Goal: Information Seeking & Learning: Learn about a topic

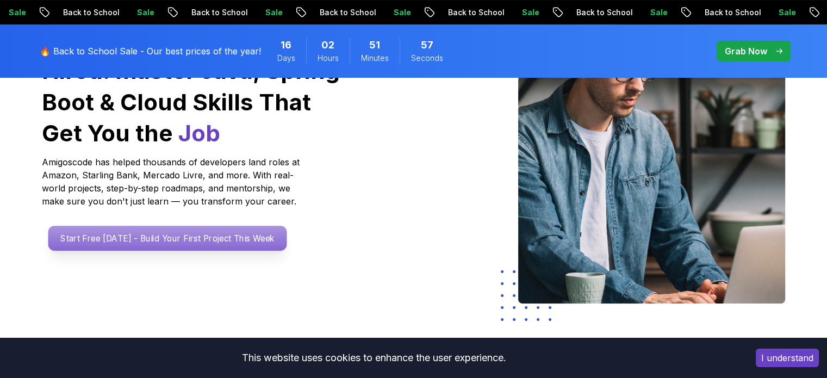
click at [178, 244] on p "Start Free [DATE] - Build Your First Project This Week" at bounding box center [167, 238] width 239 height 25
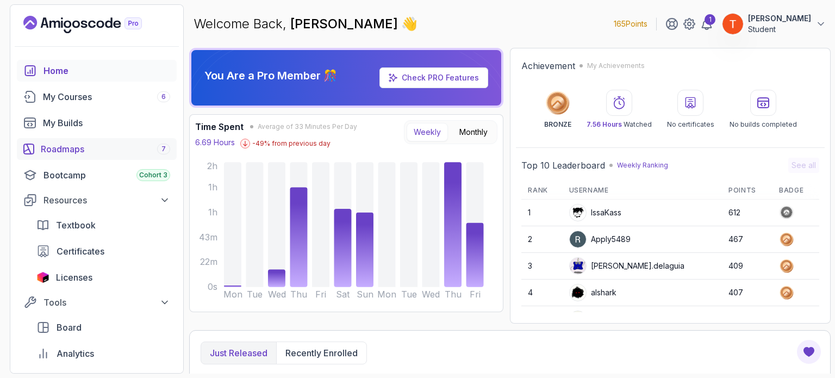
click at [64, 155] on div "Roadmaps 7" at bounding box center [105, 148] width 129 height 13
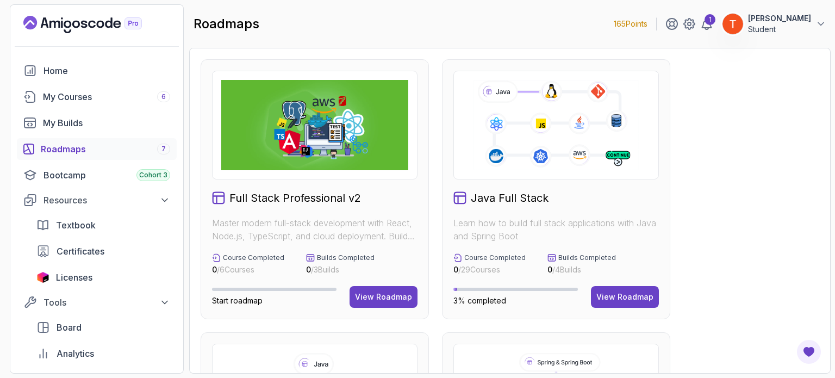
scroll to position [109, 0]
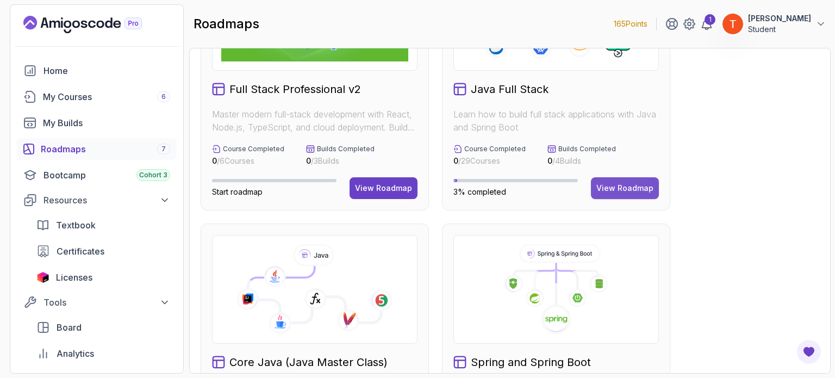
click at [623, 188] on div "View Roadmap" at bounding box center [625, 188] width 57 height 11
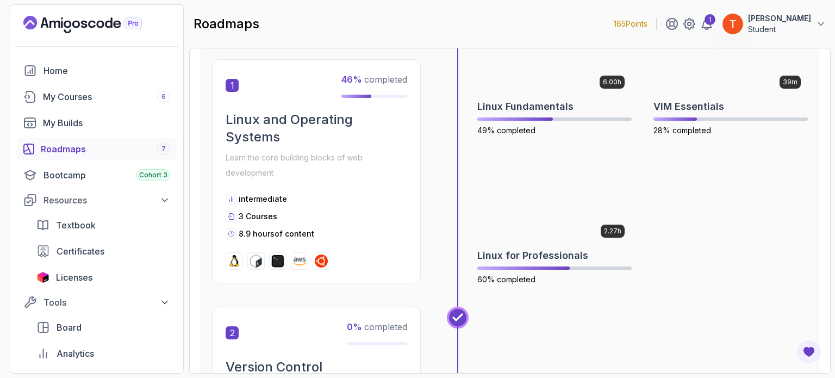
scroll to position [283, 0]
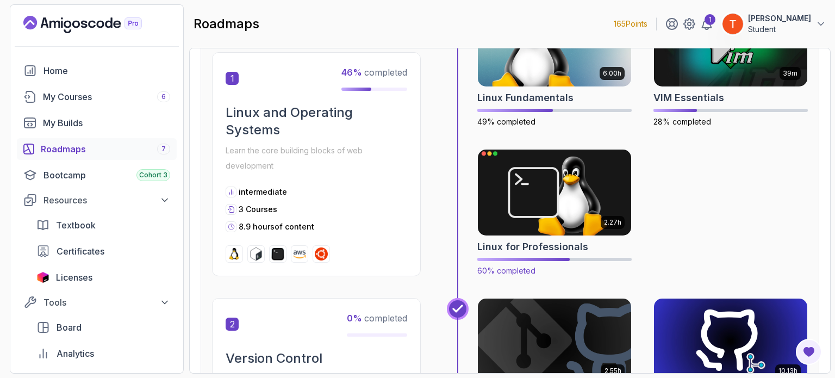
click at [532, 206] on img at bounding box center [554, 192] width 161 height 90
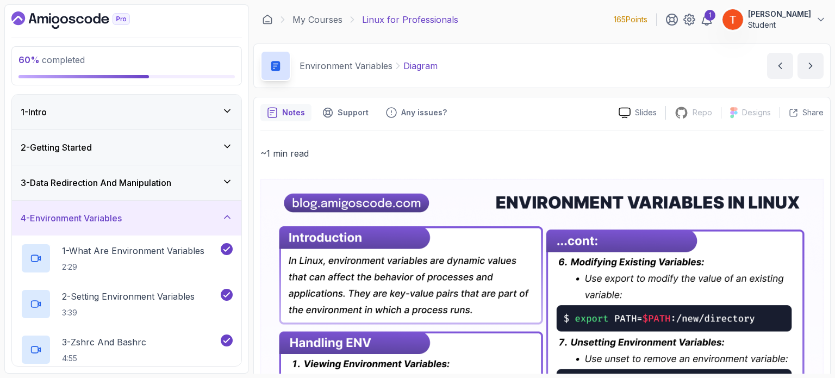
click at [97, 218] on h3 "4 - Environment Variables" at bounding box center [71, 218] width 101 height 13
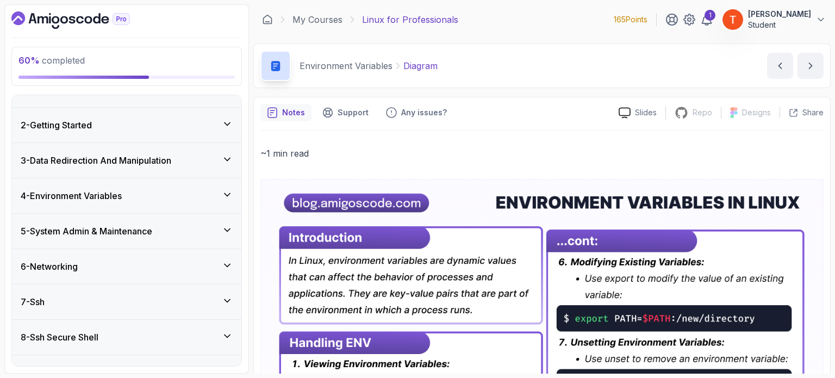
scroll to position [45, 0]
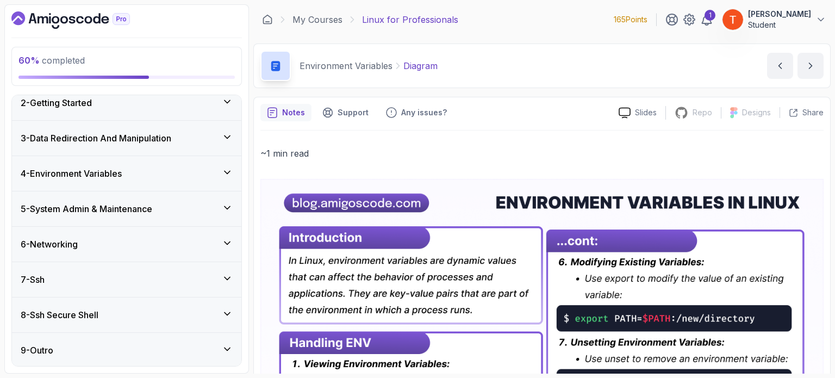
click at [98, 313] on h3 "8 - Ssh Secure Shell" at bounding box center [60, 314] width 78 height 13
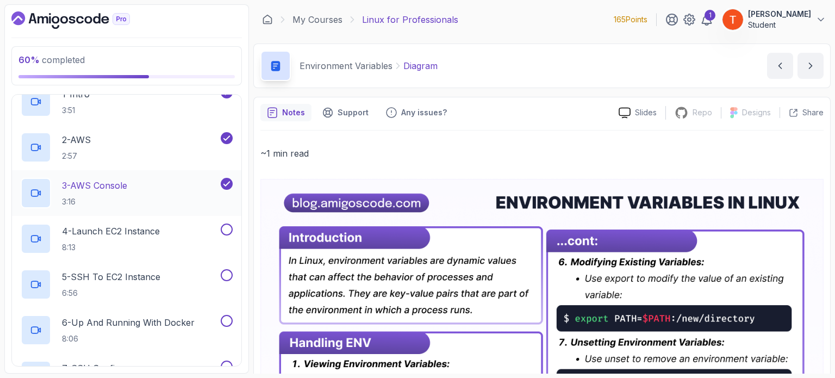
scroll to position [371, 0]
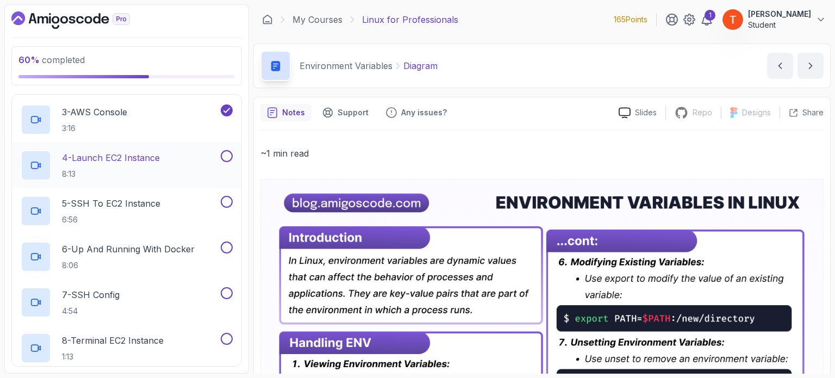
click at [133, 152] on p "4 - Launch EC2 Instance" at bounding box center [111, 157] width 98 height 13
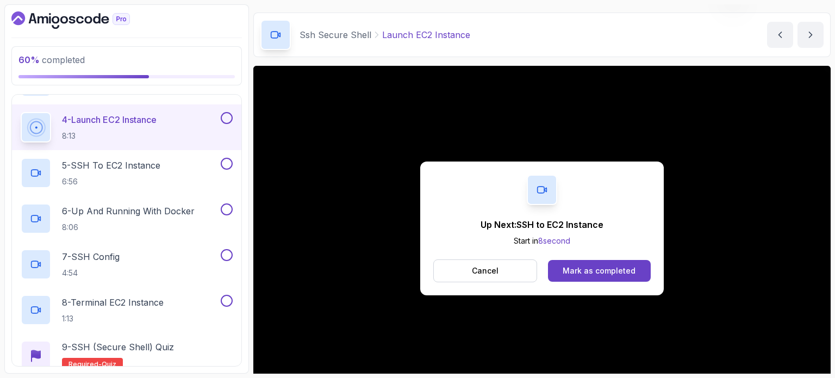
scroll to position [123, 0]
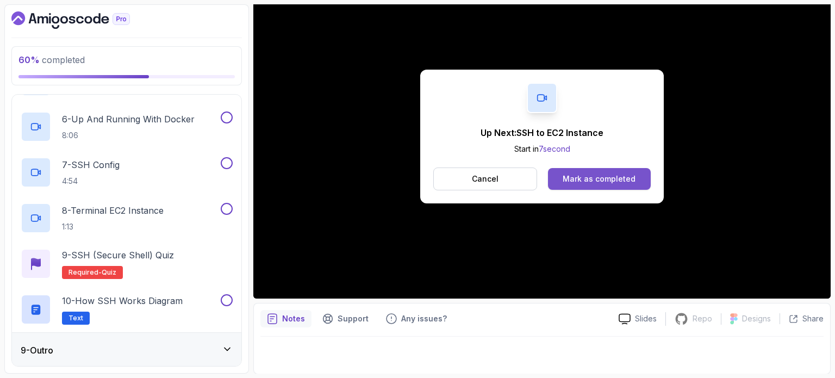
click at [576, 178] on div "Mark as completed" at bounding box center [599, 178] width 73 height 11
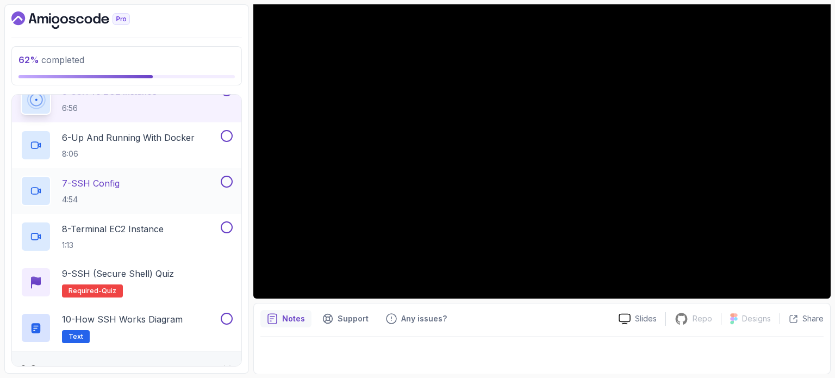
scroll to position [501, 0]
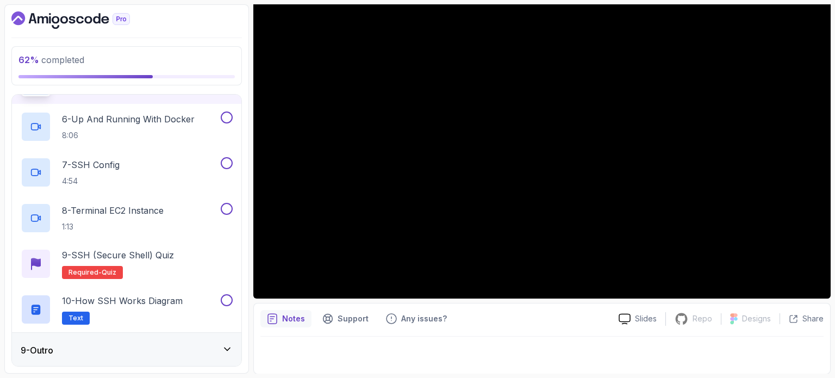
click at [132, 345] on div "9 - Outro" at bounding box center [127, 350] width 212 height 13
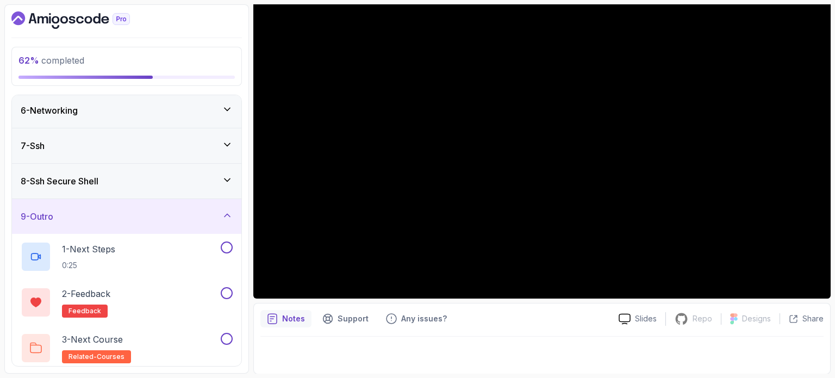
scroll to position [182, 0]
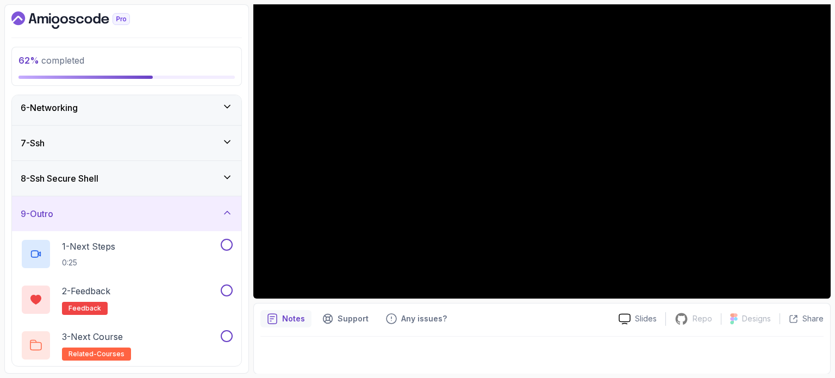
click at [110, 173] on div "8 - Ssh Secure Shell" at bounding box center [127, 178] width 212 height 13
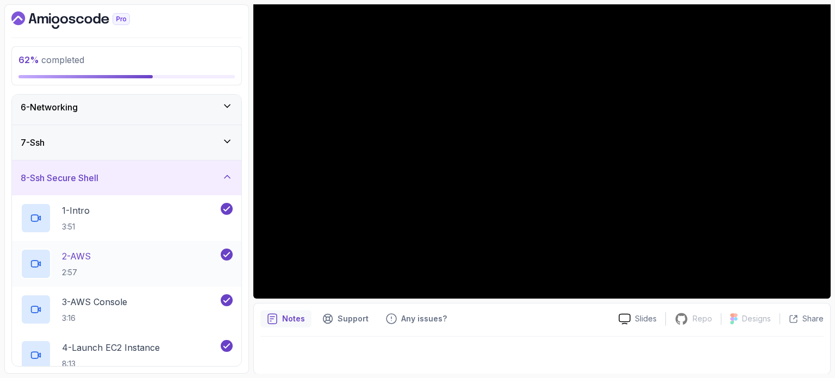
click at [85, 255] on p "2 - AWS" at bounding box center [76, 256] width 29 height 13
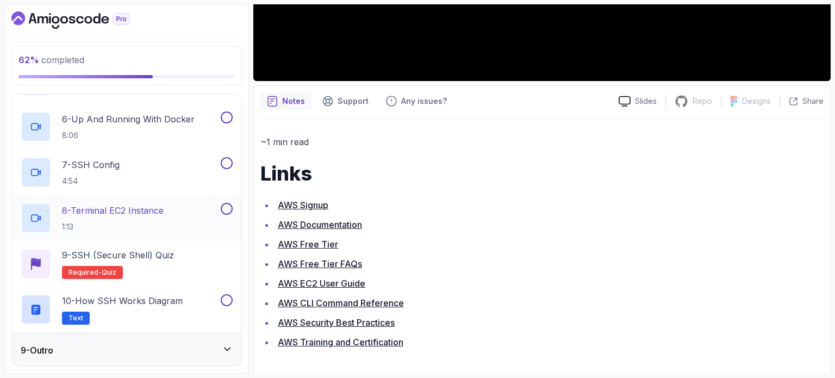
scroll to position [447, 0]
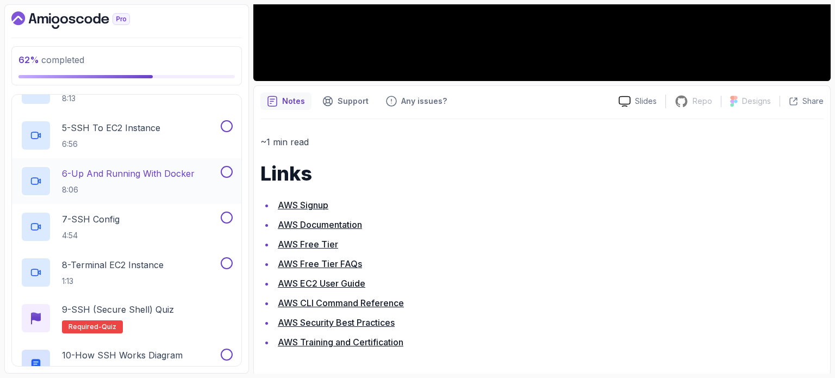
click at [144, 171] on p "6 - Up And Running With Docker" at bounding box center [128, 173] width 133 height 13
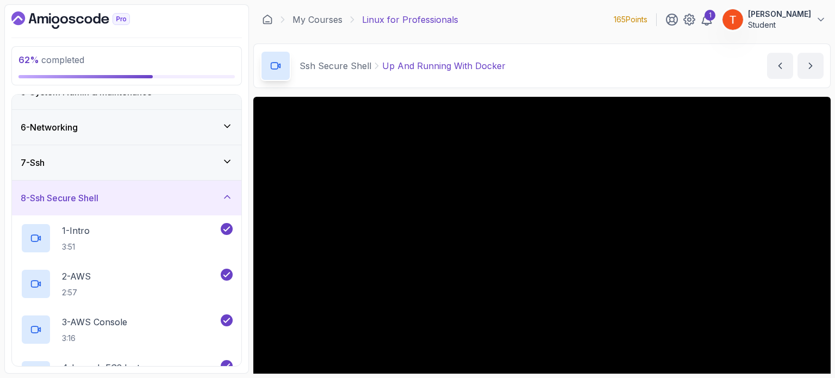
scroll to position [159, 0]
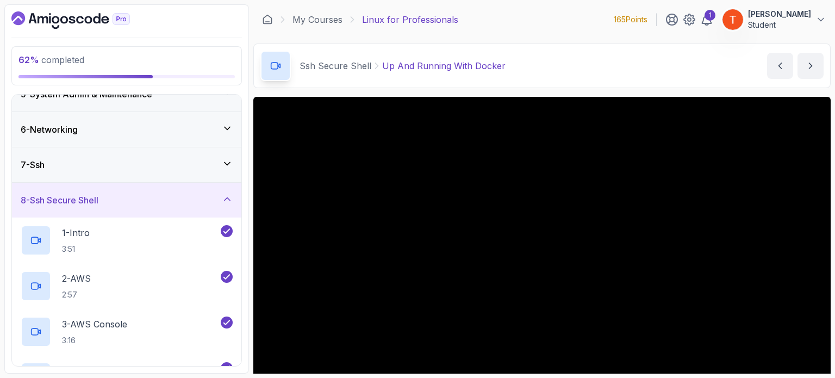
click at [139, 191] on div "8 - Ssh Secure Shell" at bounding box center [126, 200] width 229 height 35
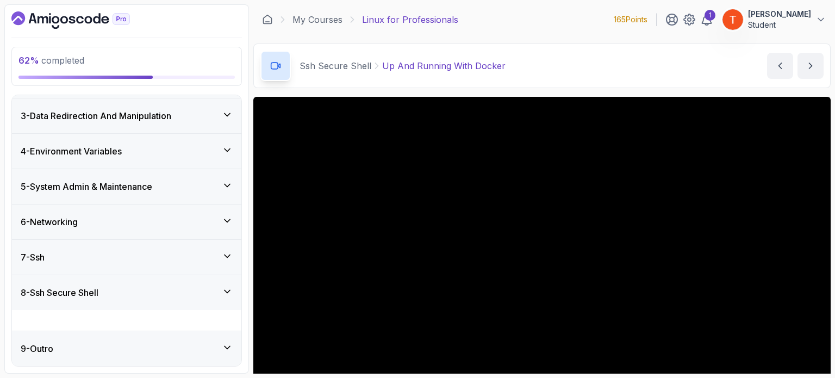
scroll to position [45, 0]
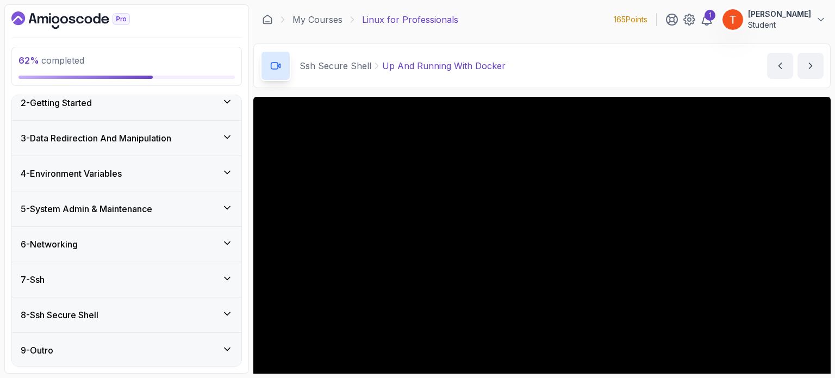
click at [87, 15] on icon "Dashboard" at bounding box center [70, 19] width 119 height 17
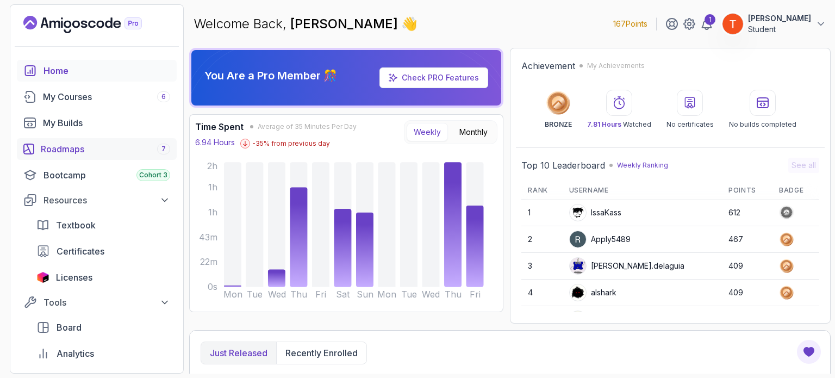
click at [79, 158] on link "Roadmaps 7" at bounding box center [97, 149] width 160 height 22
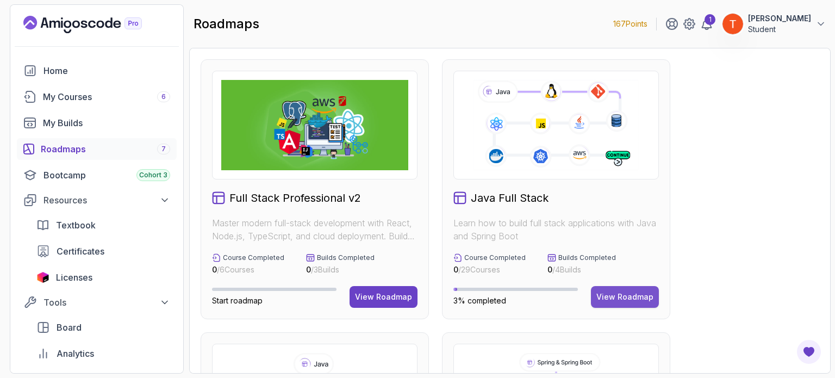
click at [633, 291] on div "View Roadmap" at bounding box center [625, 296] width 57 height 11
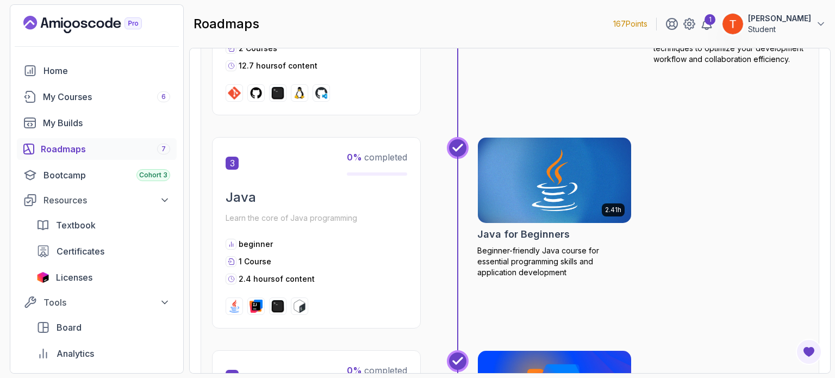
scroll to position [452, 0]
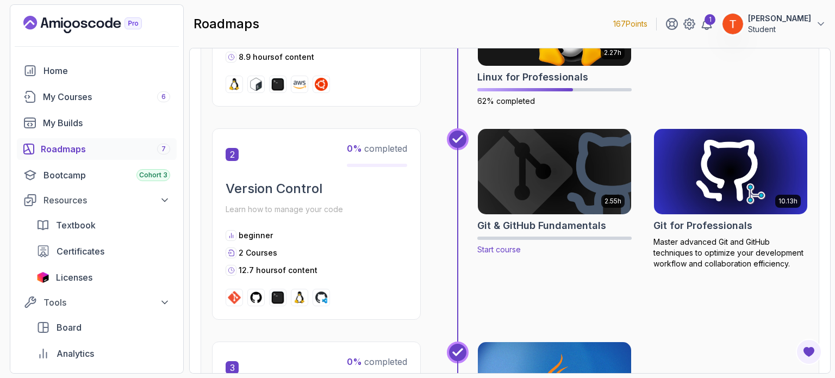
click at [580, 185] on img at bounding box center [554, 172] width 161 height 90
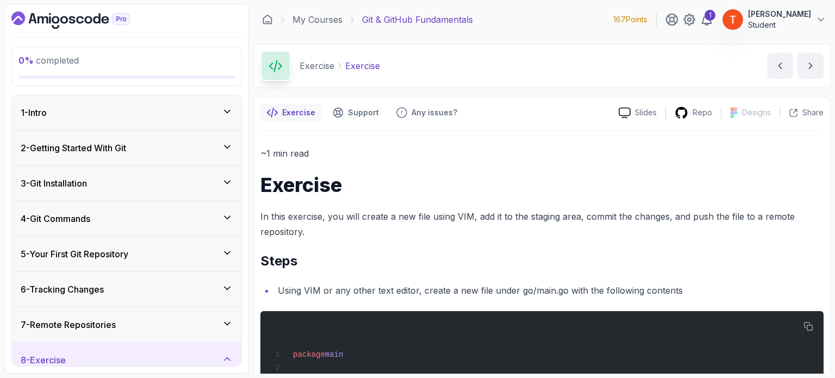
click at [178, 117] on div "1 - Intro" at bounding box center [127, 112] width 212 height 13
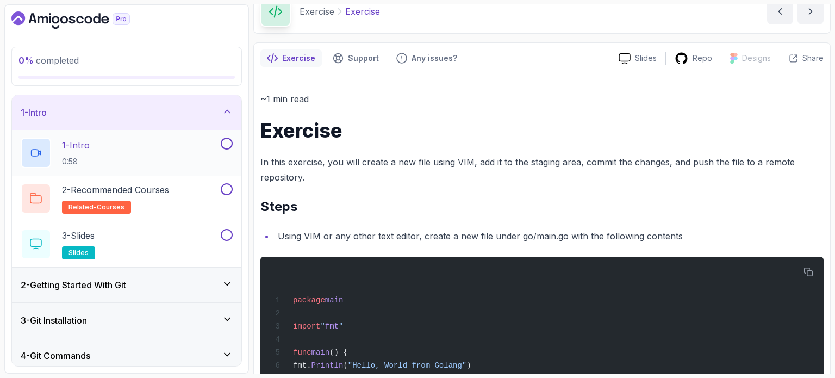
scroll to position [54, 0]
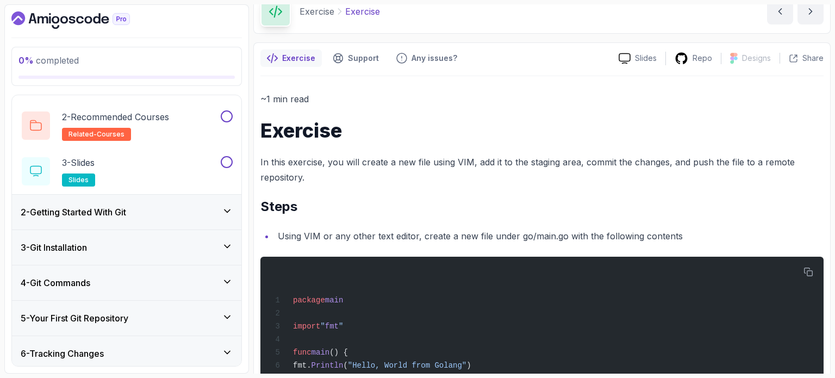
click at [100, 210] on h3 "2 - Getting Started With Git" at bounding box center [73, 212] width 105 height 13
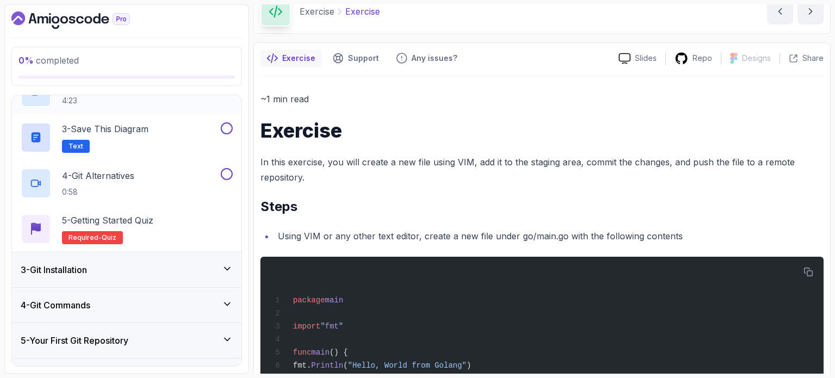
scroll to position [154, 0]
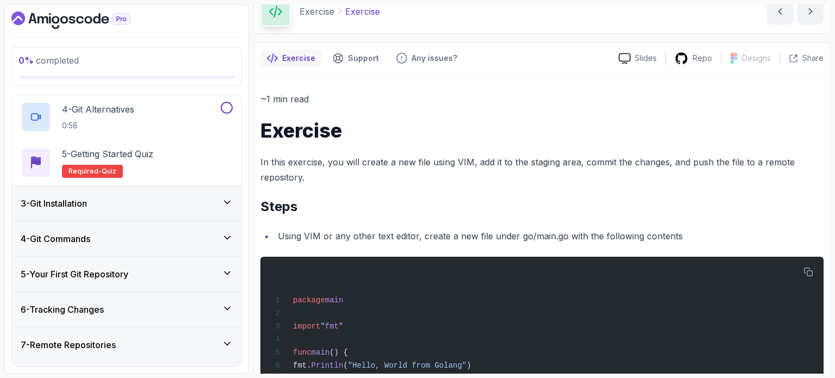
click at [110, 201] on div "3 - Git Installation" at bounding box center [127, 203] width 212 height 13
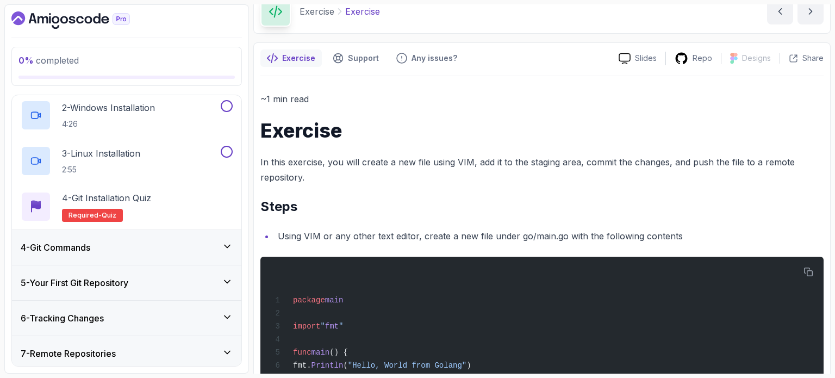
click at [102, 242] on div "4 - Git Commands" at bounding box center [127, 247] width 212 height 13
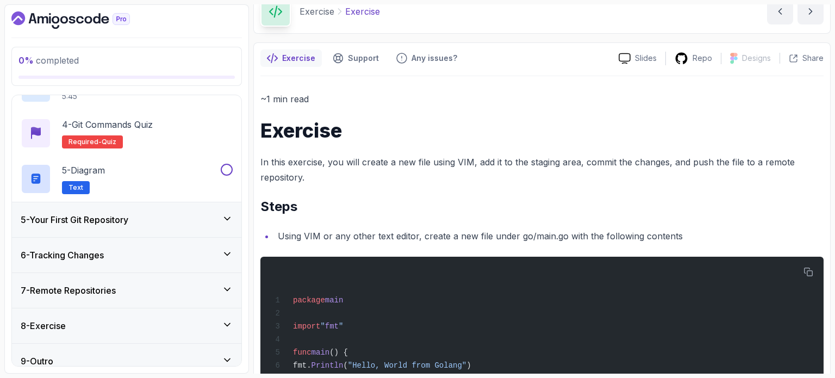
click at [100, 221] on h3 "5 - Your First Git Repository" at bounding box center [75, 219] width 108 height 13
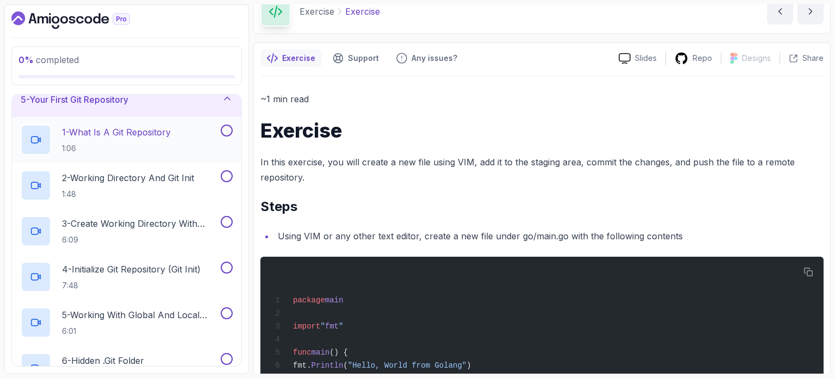
scroll to position [208, 0]
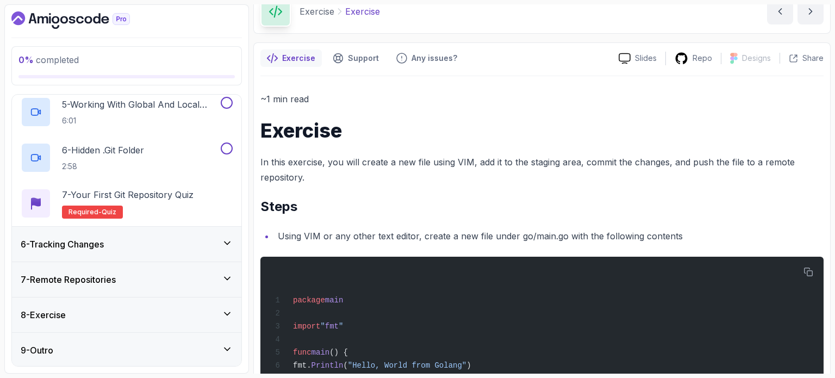
click at [86, 243] on h3 "6 - Tracking Changes" at bounding box center [62, 244] width 83 height 13
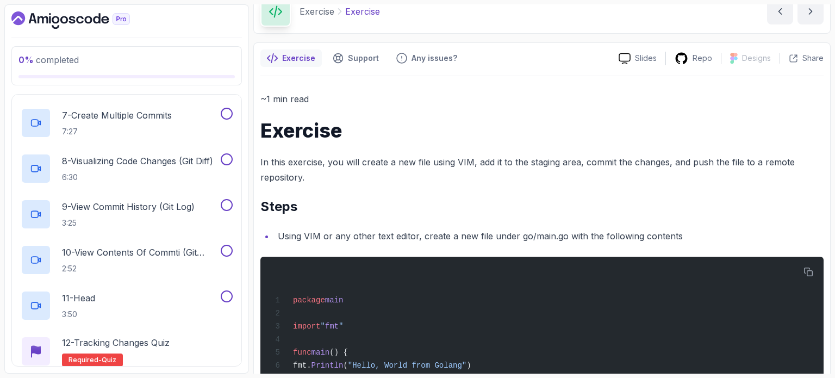
scroll to position [593, 0]
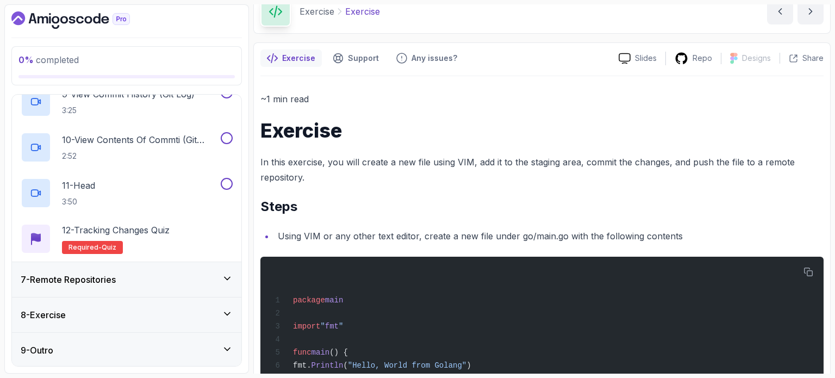
click at [75, 273] on h3 "7 - Remote Repositories" at bounding box center [68, 279] width 95 height 13
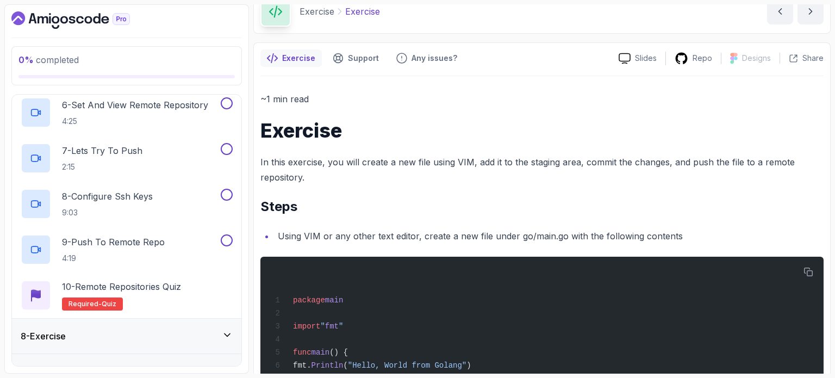
scroll to position [501, 0]
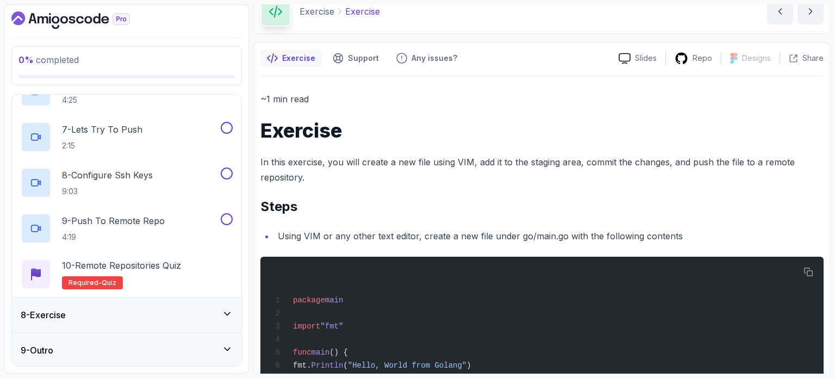
click at [66, 311] on h3 "8 - Exercise" at bounding box center [43, 314] width 45 height 13
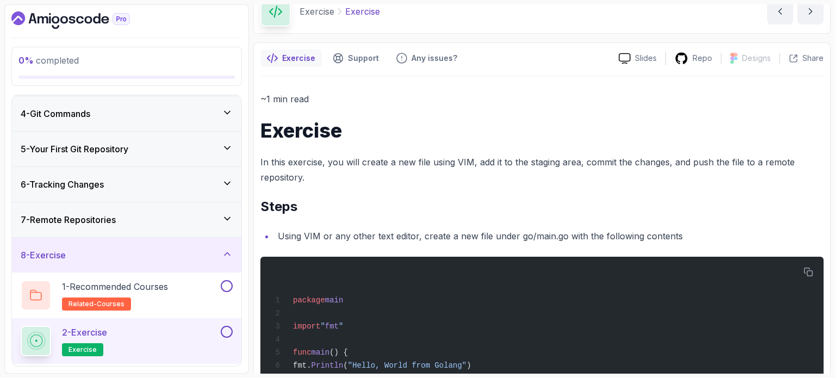
scroll to position [182, 0]
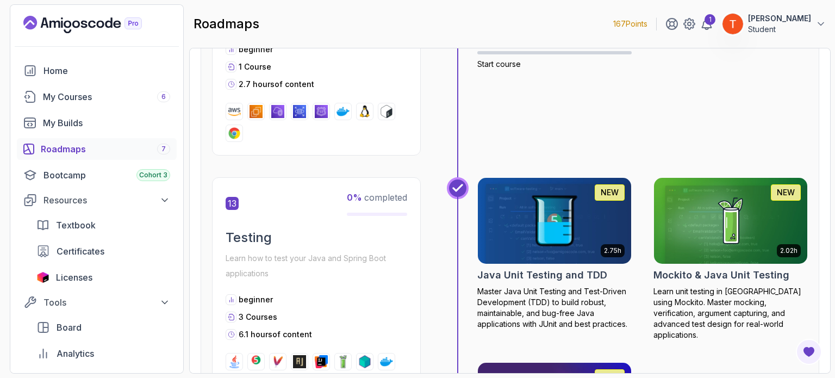
scroll to position [2991, 0]
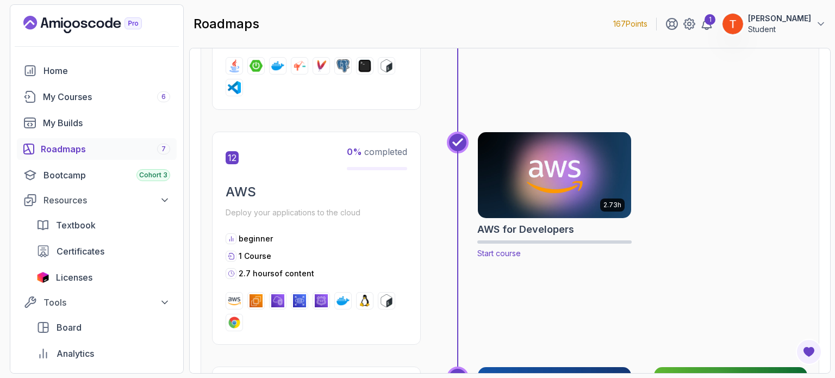
click at [533, 183] on img at bounding box center [554, 175] width 161 height 90
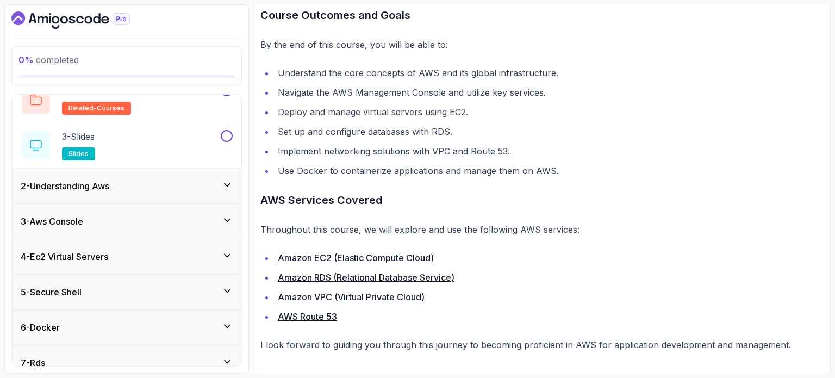
scroll to position [109, 0]
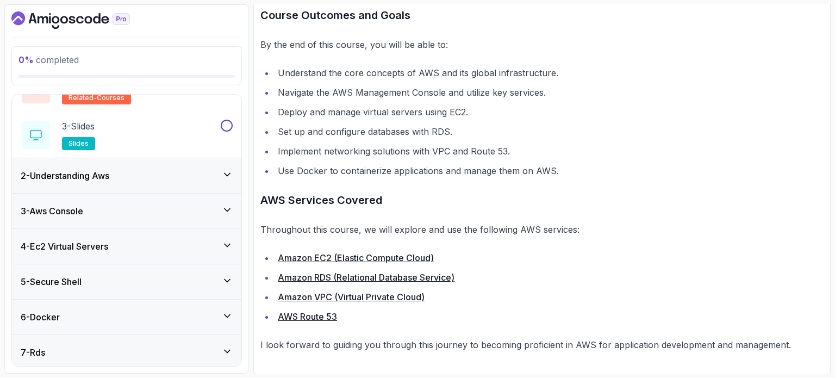
click at [121, 171] on div "2 - Understanding Aws" at bounding box center [127, 175] width 212 height 13
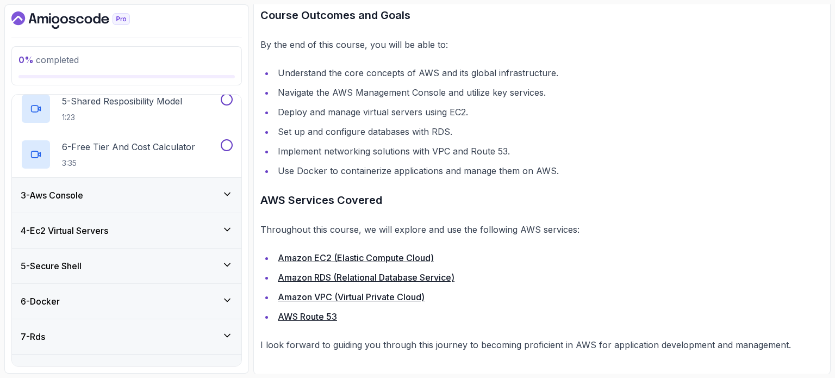
scroll to position [268, 0]
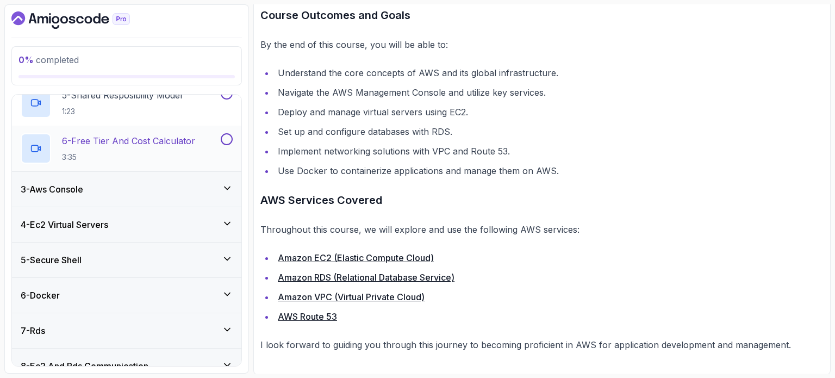
click at [184, 140] on p "6 - Free Tier And Cost Calculator" at bounding box center [128, 140] width 133 height 13
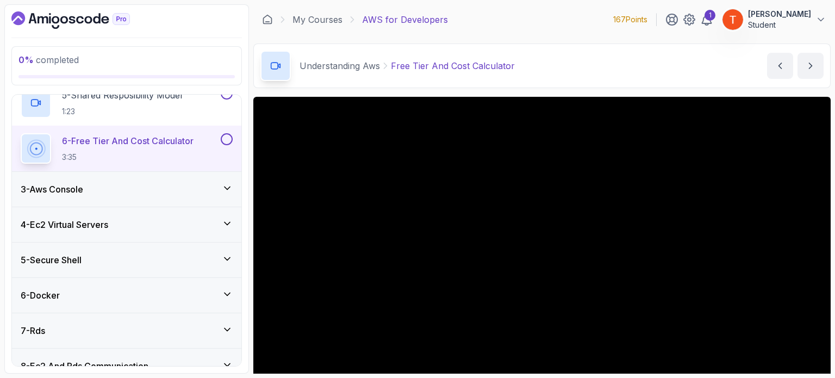
click at [52, 14] on icon "Dashboard" at bounding box center [70, 19] width 119 height 17
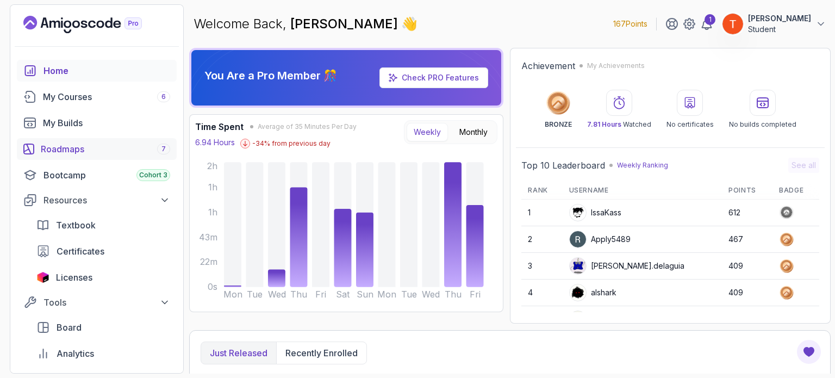
click at [90, 156] on link "Roadmaps 7" at bounding box center [97, 149] width 160 height 22
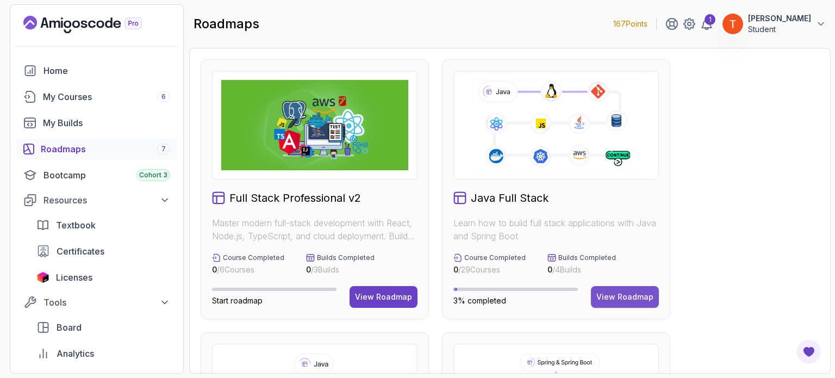
click at [617, 300] on div "View Roadmap" at bounding box center [625, 296] width 57 height 11
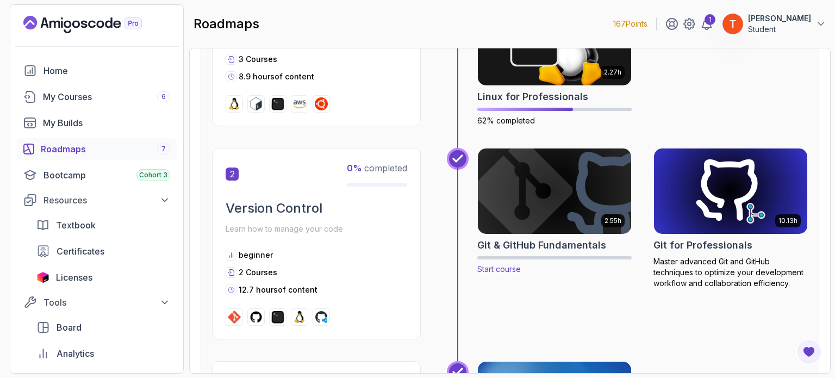
scroll to position [435, 0]
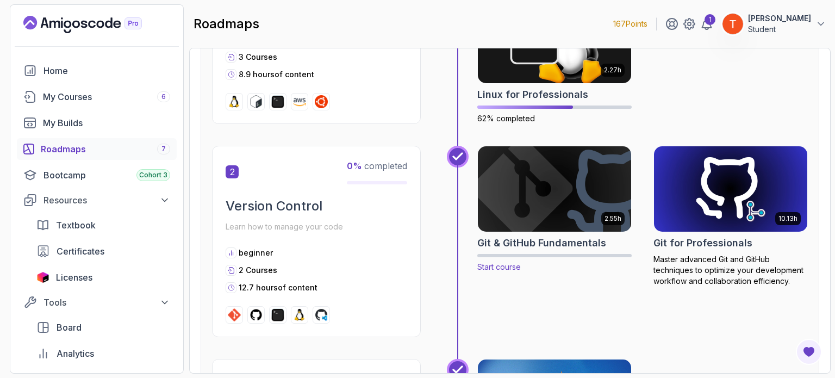
click at [533, 193] on img at bounding box center [554, 189] width 161 height 90
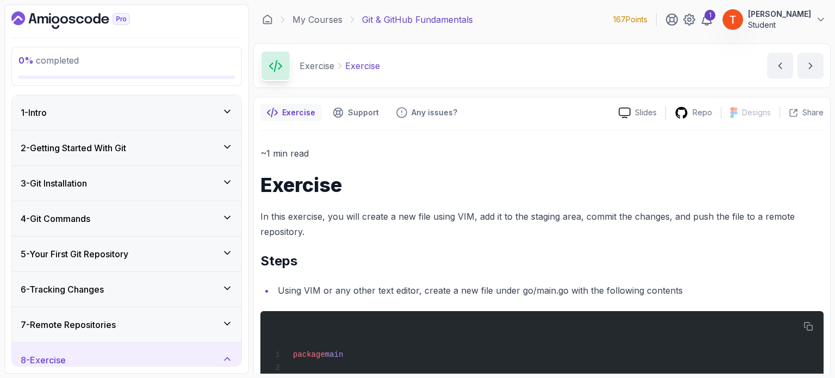
click at [188, 106] on div "1 - Intro" at bounding box center [127, 112] width 212 height 13
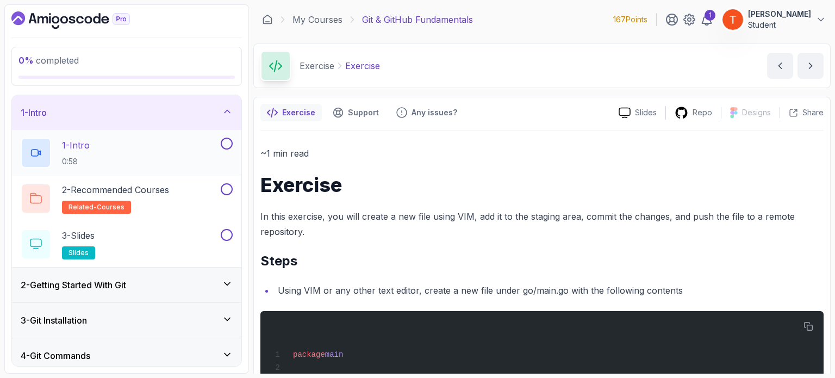
click at [105, 153] on div "1 - Intro 0:58" at bounding box center [120, 153] width 198 height 30
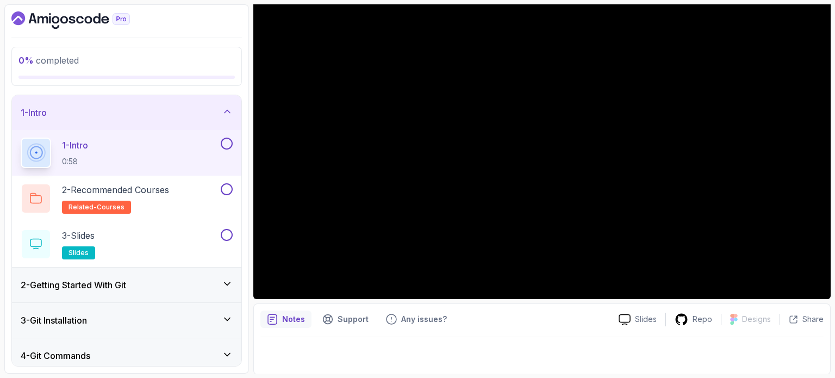
scroll to position [123, 0]
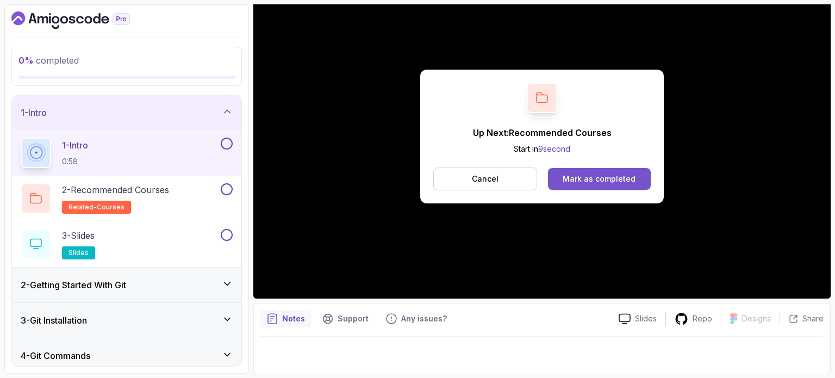
click at [605, 180] on div "Mark as completed" at bounding box center [599, 178] width 73 height 11
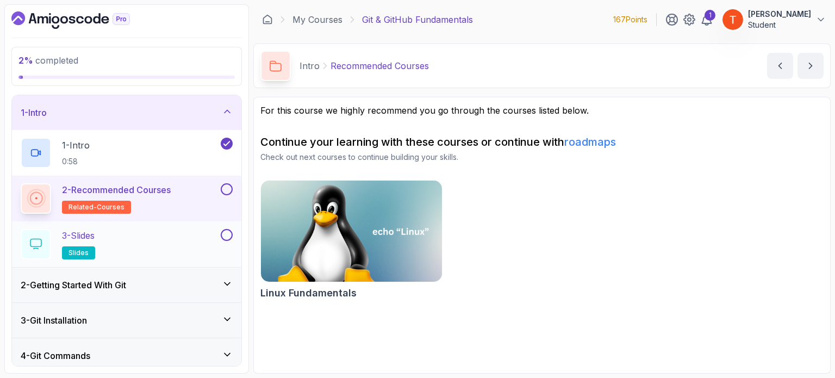
click at [231, 239] on div at bounding box center [226, 235] width 14 height 12
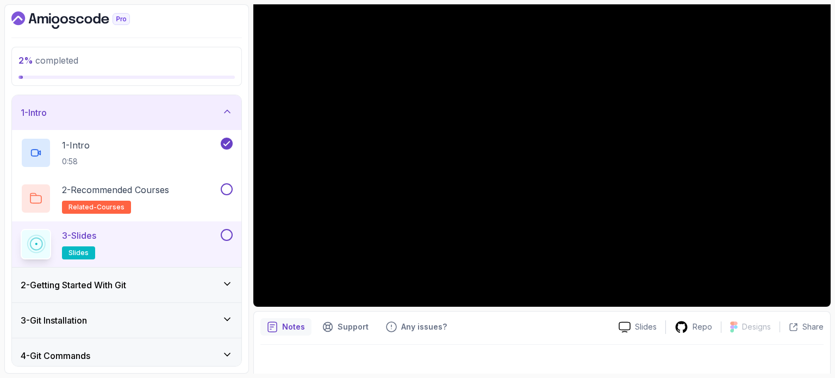
scroll to position [123, 0]
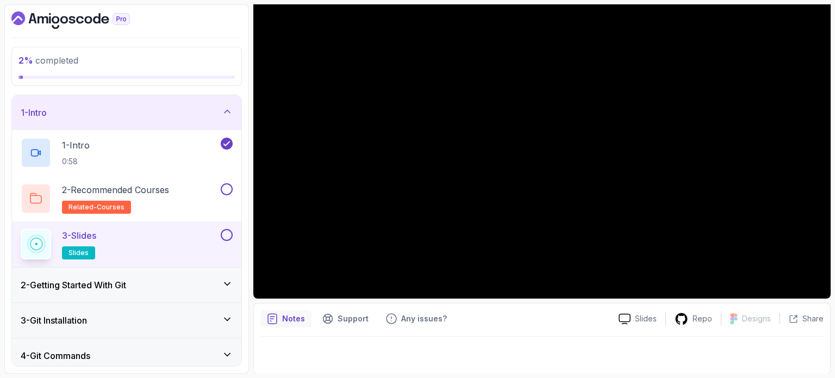
drag, startPoint x: 813, startPoint y: 311, endPoint x: 800, endPoint y: 295, distance: 20.1
click at [811, 307] on div "Notes Support Any issues? Slides Repo Designs Design not available Share" at bounding box center [542, 338] width 578 height 71
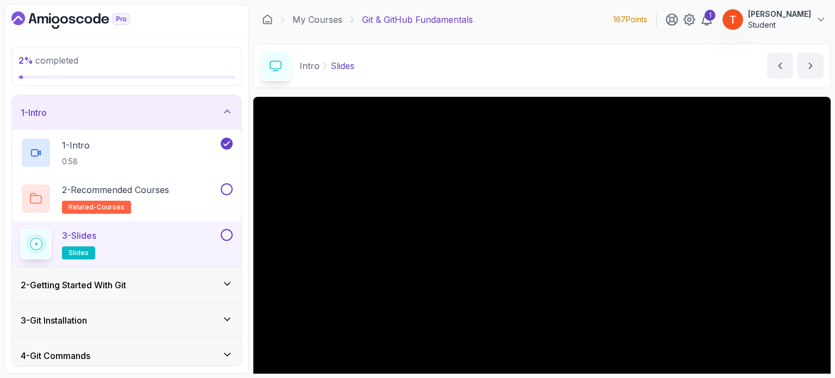
scroll to position [54, 0]
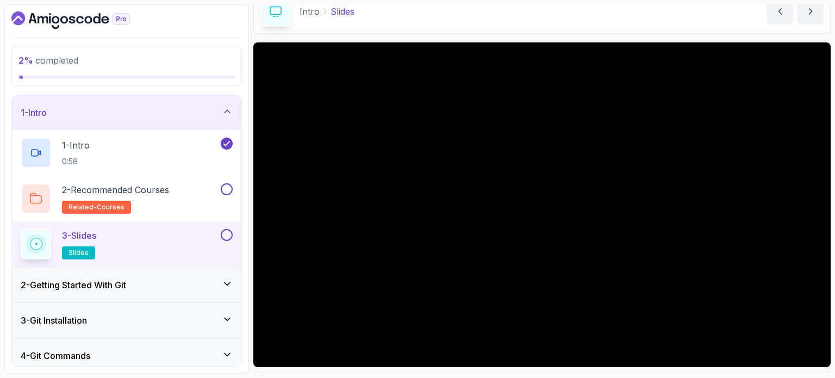
click at [167, 279] on div "2 - Getting Started With Git" at bounding box center [127, 284] width 212 height 13
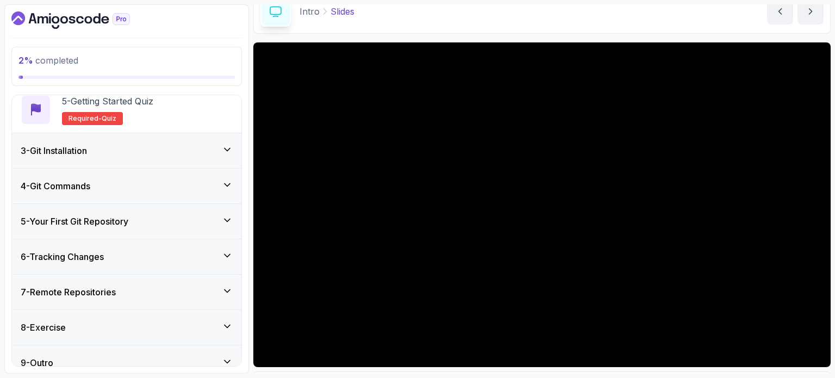
scroll to position [273, 0]
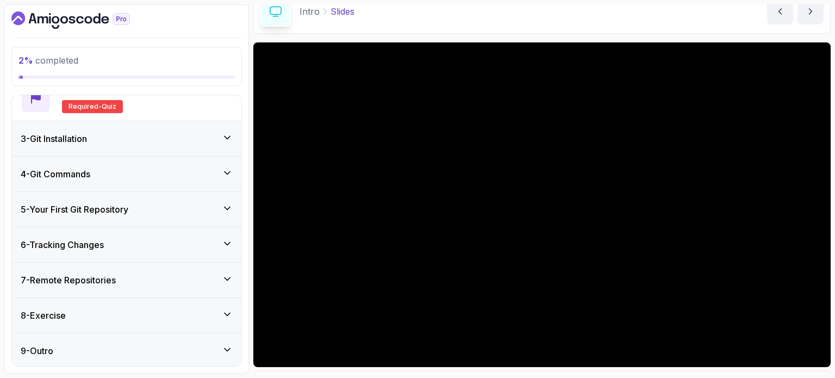
click at [146, 233] on div "6 - Tracking Changes" at bounding box center [126, 244] width 229 height 35
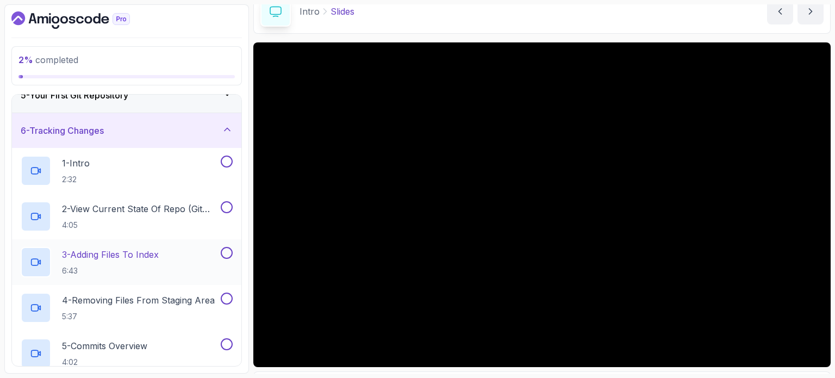
scroll to position [154, 0]
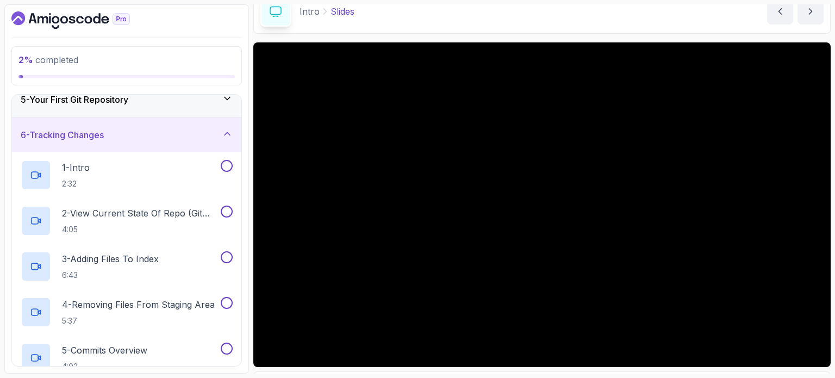
click at [223, 134] on icon at bounding box center [227, 133] width 11 height 11
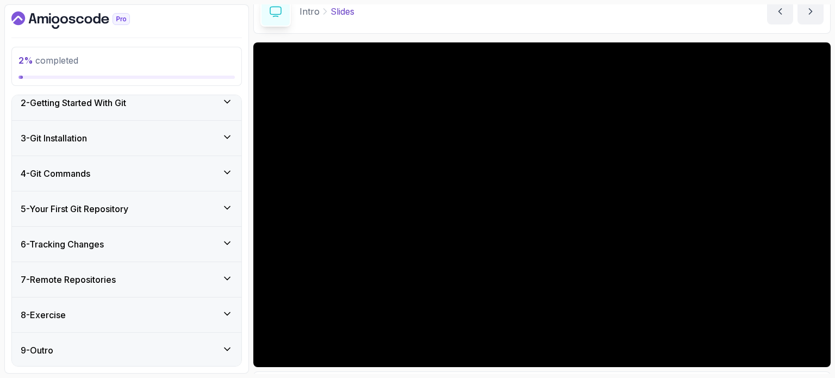
scroll to position [0, 0]
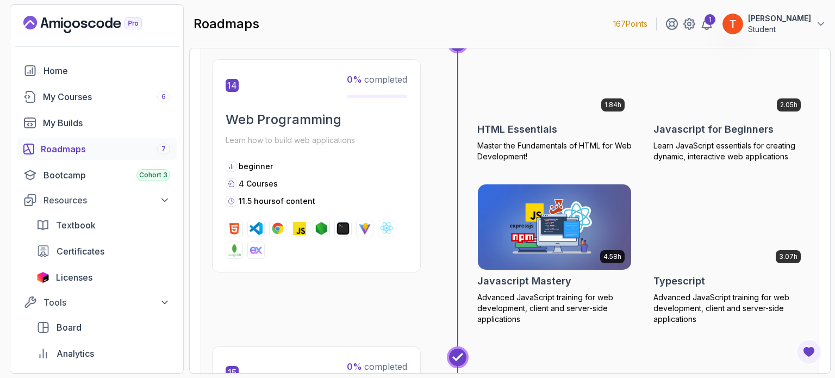
scroll to position [3698, 0]
